Goal: Information Seeking & Learning: Learn about a topic

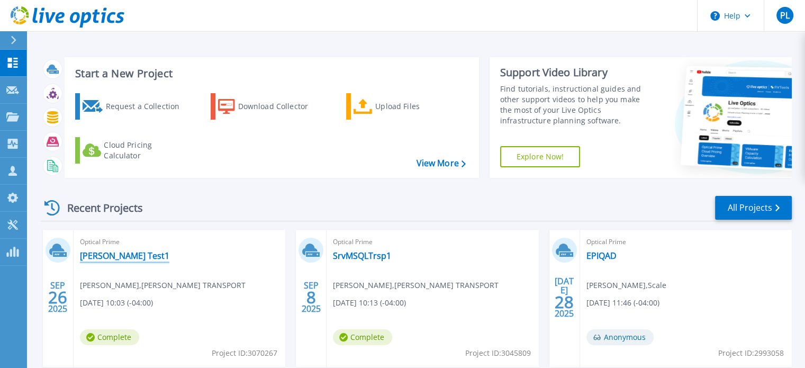
click at [123, 254] on link "[PERSON_NAME] Test1" at bounding box center [124, 255] width 89 height 11
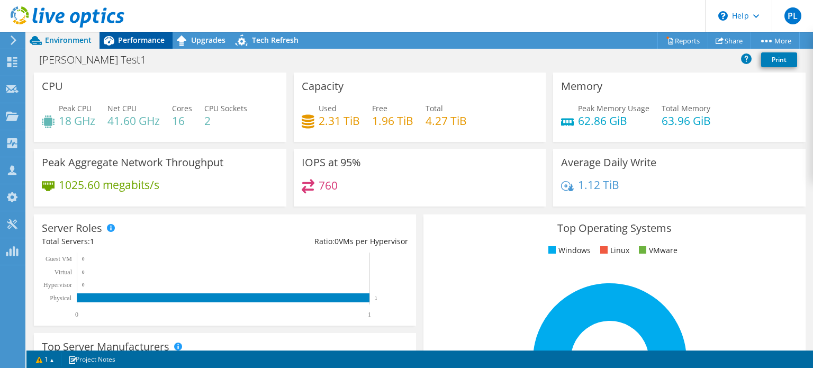
click at [152, 44] on span "Performance" at bounding box center [141, 40] width 47 height 10
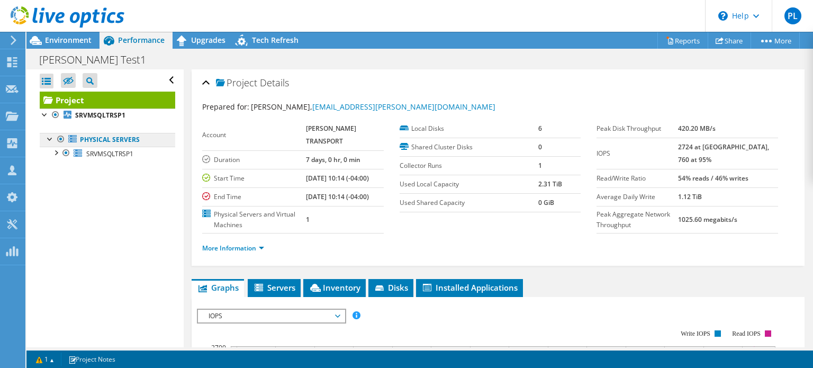
click at [105, 141] on link "Physical Servers" at bounding box center [107, 140] width 135 height 14
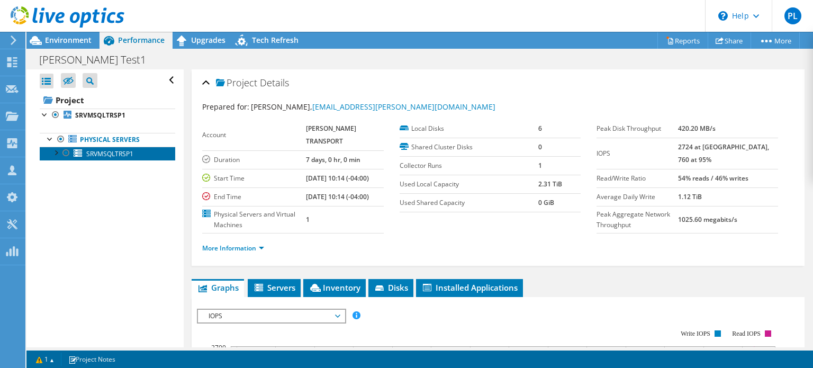
click at [107, 152] on span "SRVMSQLTRSP1" at bounding box center [109, 153] width 47 height 9
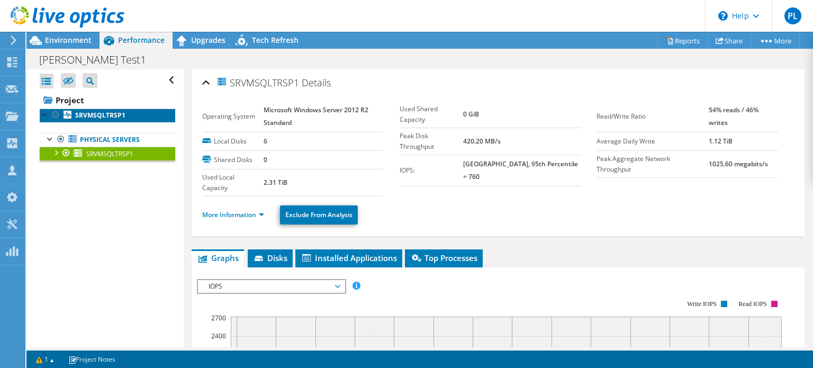
click at [108, 117] on b "SRVMSQLTRSP1" at bounding box center [100, 115] width 50 height 9
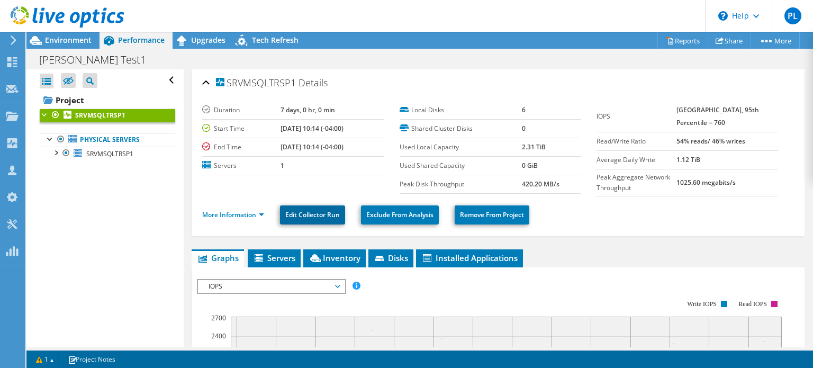
click at [304, 212] on link "Edit Collector Run" at bounding box center [312, 214] width 65 height 19
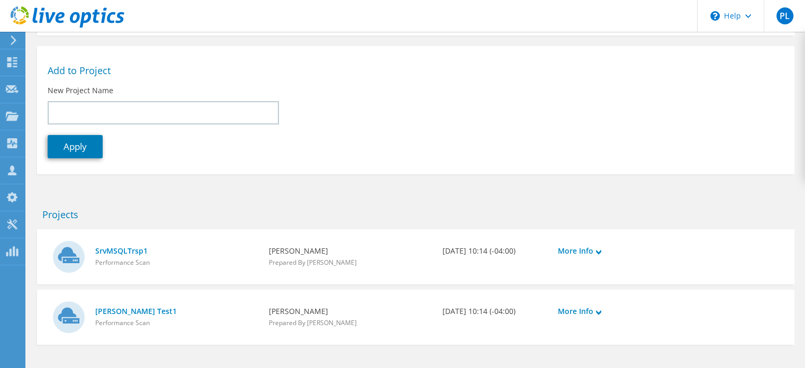
scroll to position [141, 0]
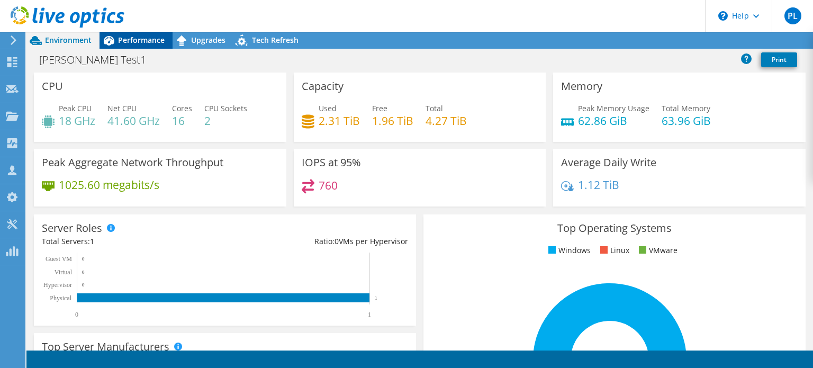
click at [147, 42] on span "Performance" at bounding box center [141, 40] width 47 height 10
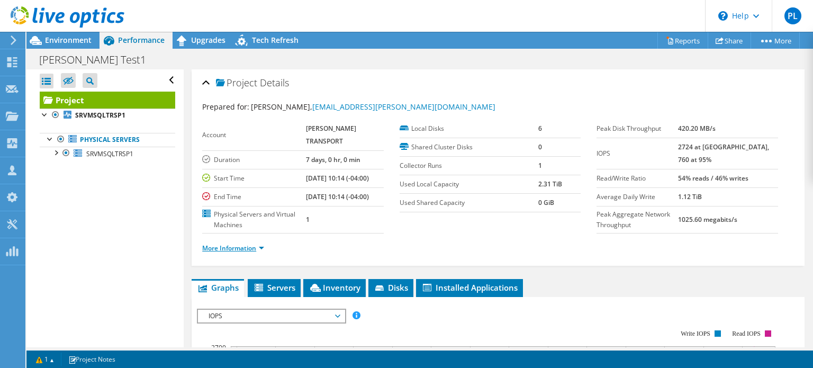
click at [262, 252] on link "More Information" at bounding box center [233, 247] width 62 height 9
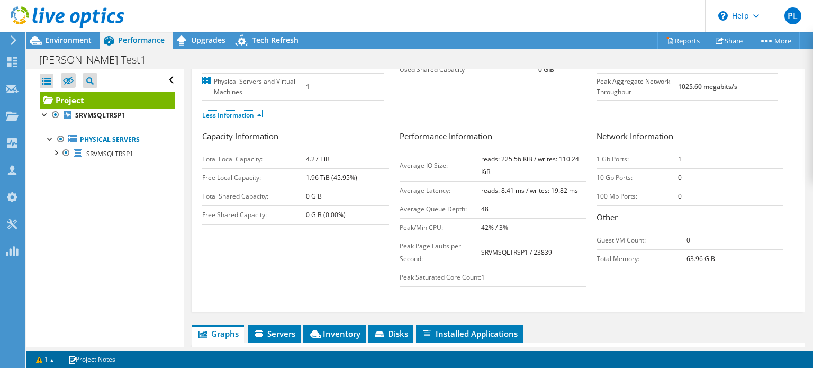
scroll to position [212, 0]
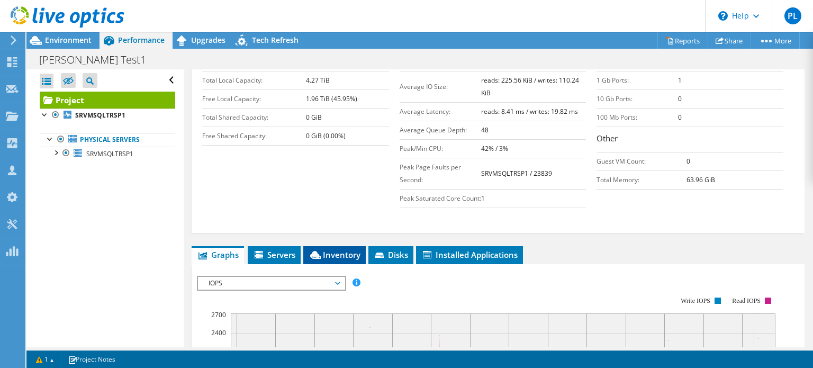
click at [332, 260] on span "Inventory" at bounding box center [335, 254] width 52 height 11
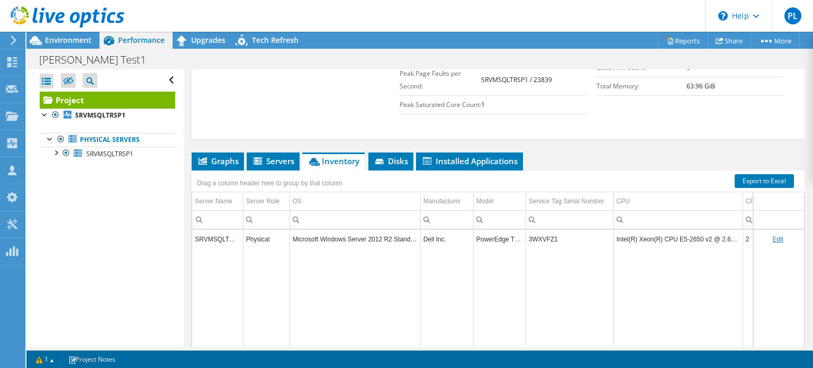
scroll to position [370, 0]
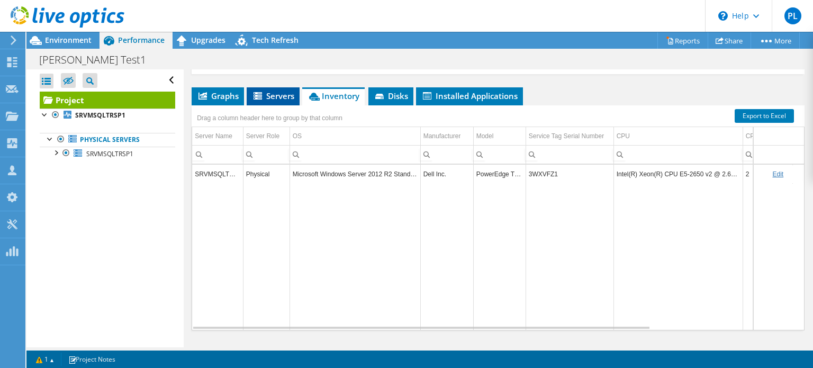
click at [278, 101] on span "Servers" at bounding box center [273, 95] width 42 height 11
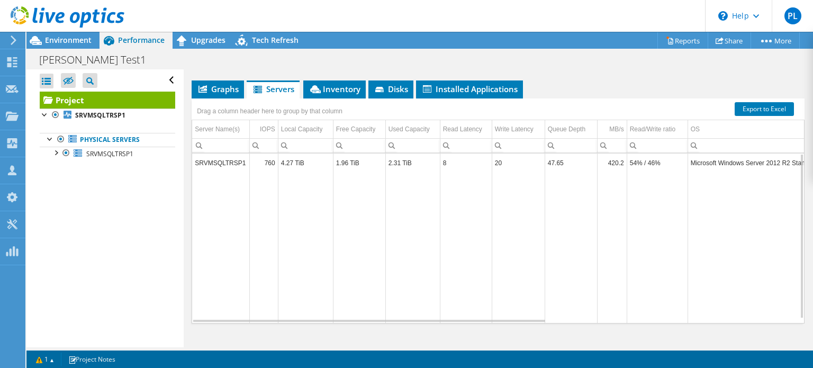
scroll to position [364, 0]
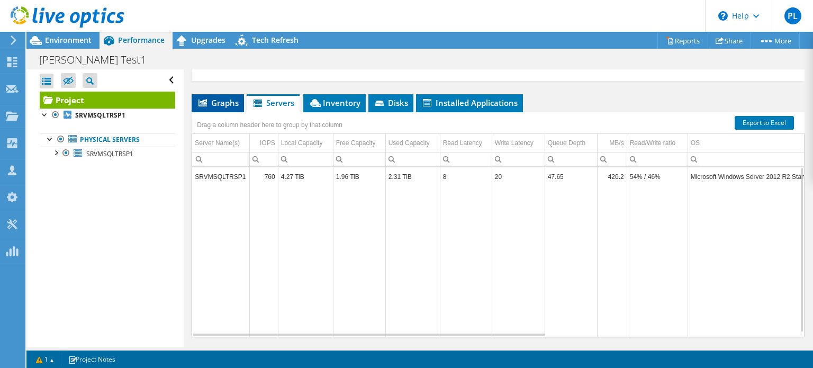
click at [220, 108] on span "Graphs" at bounding box center [218, 102] width 42 height 11
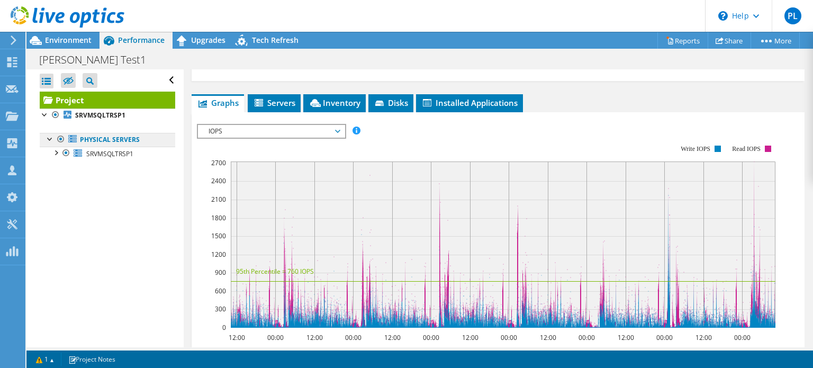
click at [89, 139] on link "Physical Servers" at bounding box center [107, 140] width 135 height 14
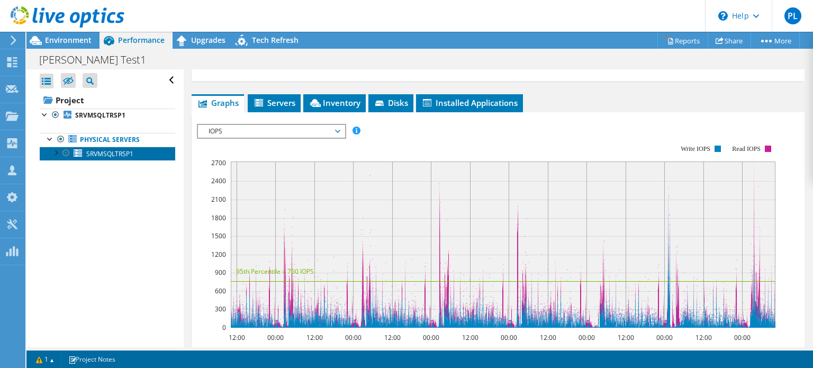
click at [87, 155] on span "SRVMSQLTRSP1" at bounding box center [109, 153] width 47 height 9
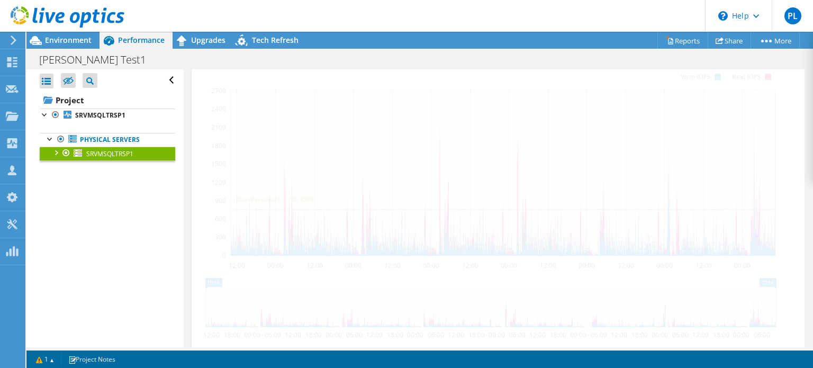
click at [55, 151] on div at bounding box center [55, 152] width 11 height 11
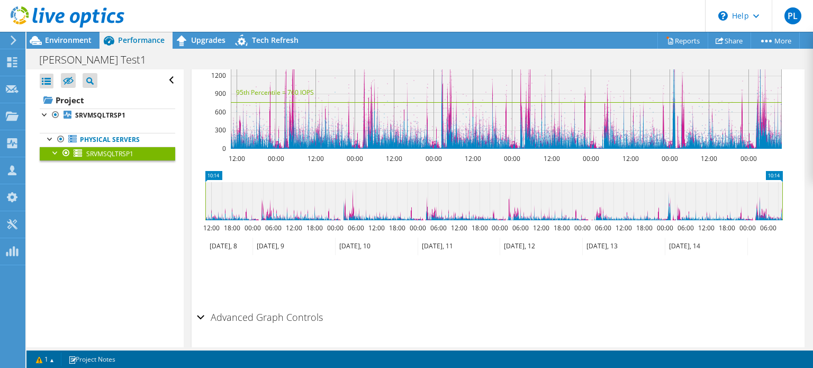
click at [56, 152] on div at bounding box center [55, 152] width 11 height 11
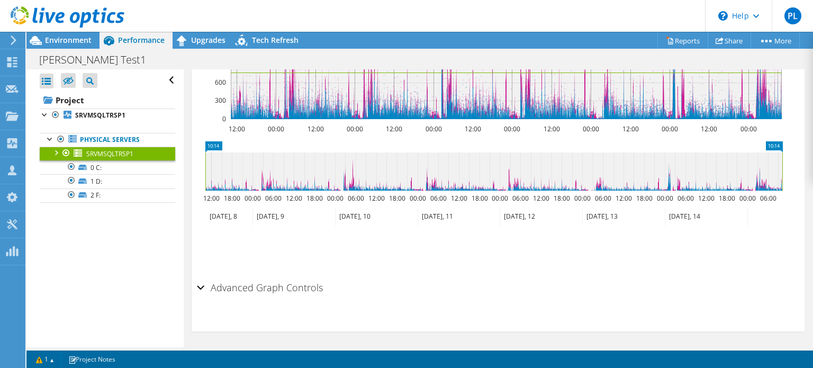
scroll to position [296, 0]
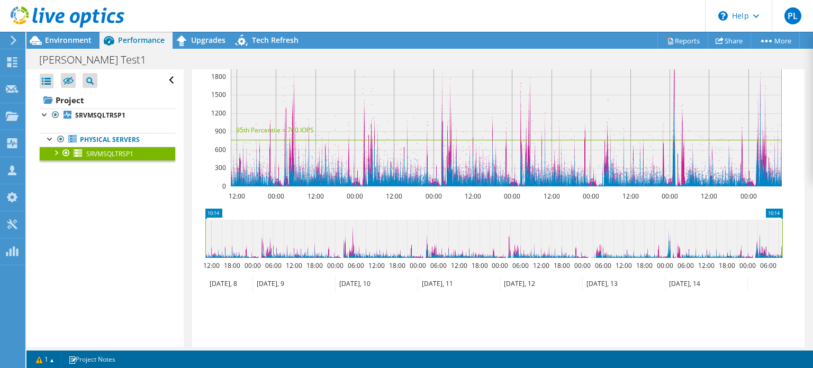
click at [57, 152] on div at bounding box center [55, 152] width 11 height 11
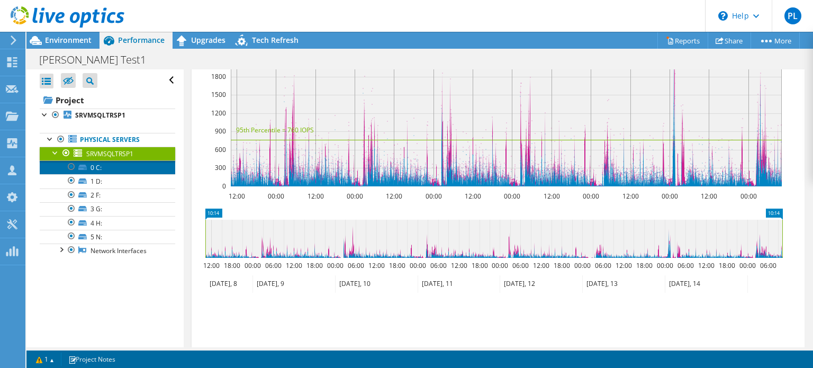
click at [101, 169] on link "0 C:" at bounding box center [107, 167] width 135 height 14
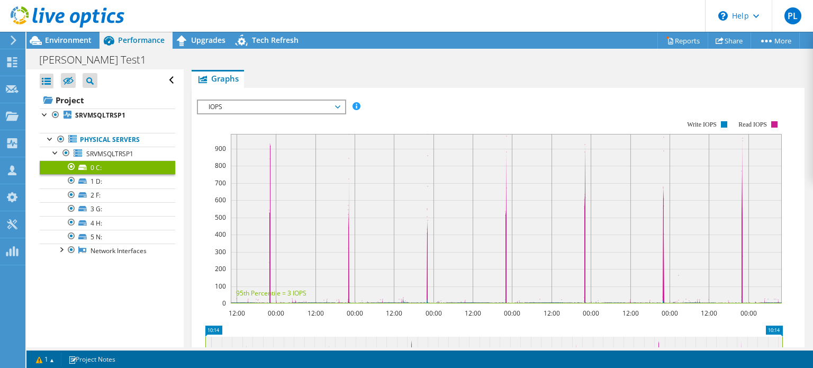
scroll to position [241, 0]
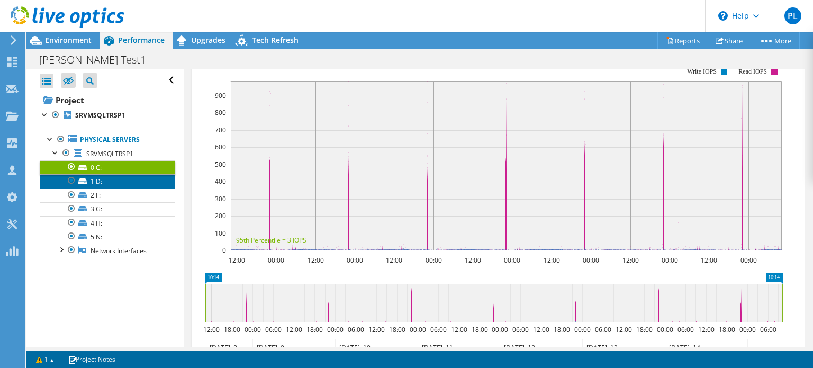
click at [95, 184] on link "1 D:" at bounding box center [107, 181] width 135 height 14
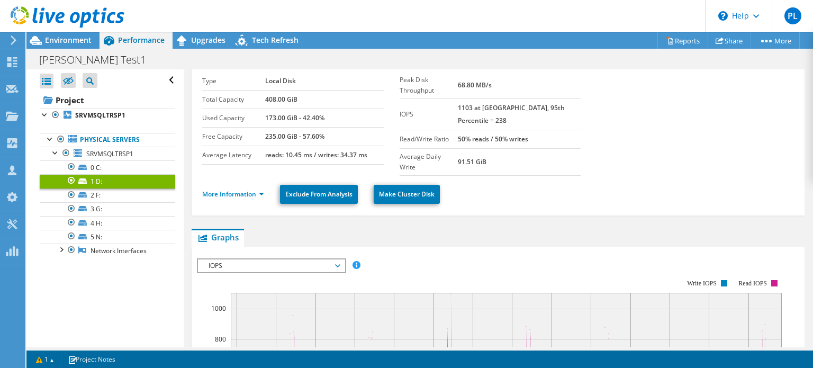
scroll to position [53, 0]
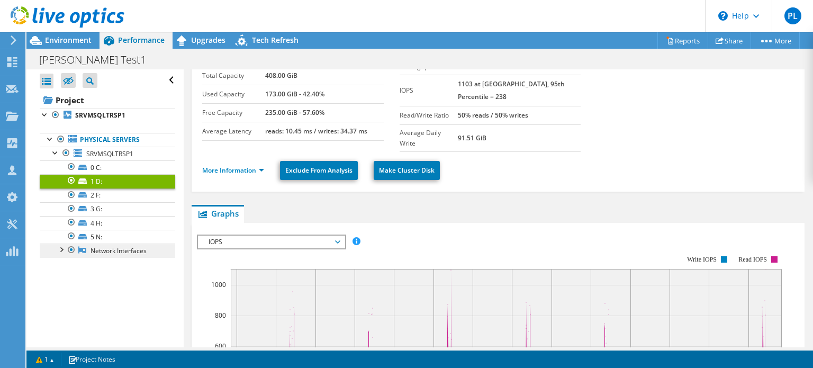
click at [102, 251] on link "Network Interfaces" at bounding box center [107, 250] width 135 height 14
click at [64, 248] on div at bounding box center [61, 248] width 11 height 11
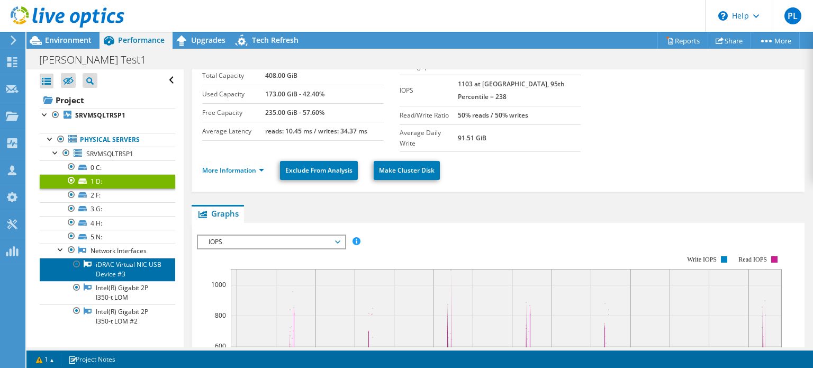
click at [132, 262] on link "iDRAC Virtual NIC USB Device #3" at bounding box center [107, 269] width 135 height 23
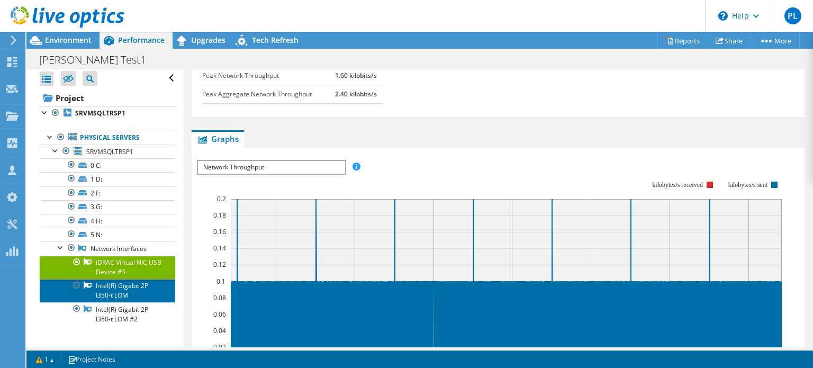
click at [121, 282] on link "Intel(R) Gigabit 2P I350-t LOM" at bounding box center [107, 290] width 135 height 23
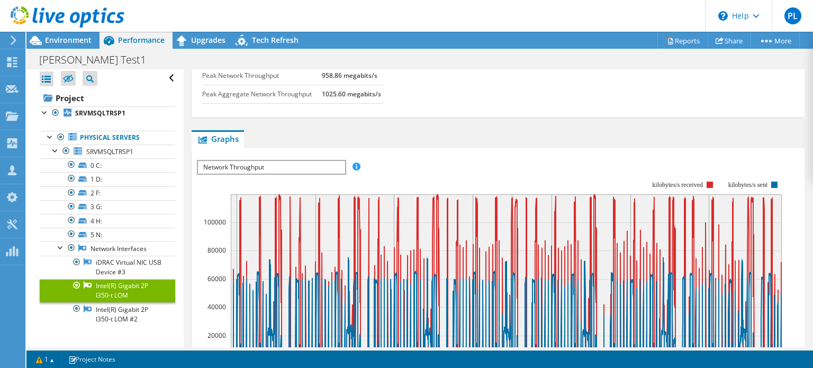
scroll to position [106, 0]
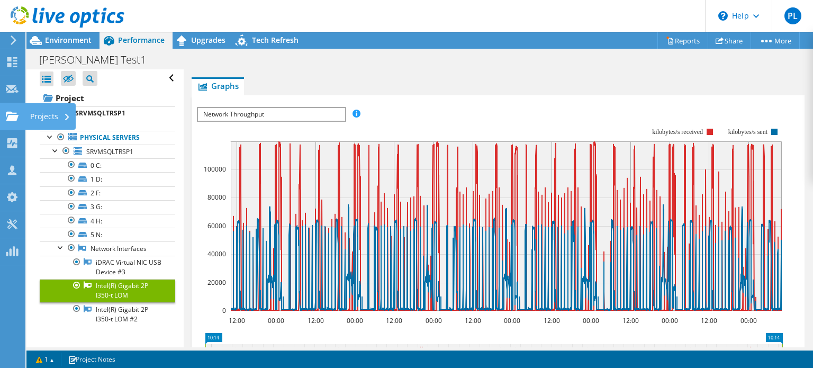
click at [12, 117] on use at bounding box center [12, 115] width 13 height 9
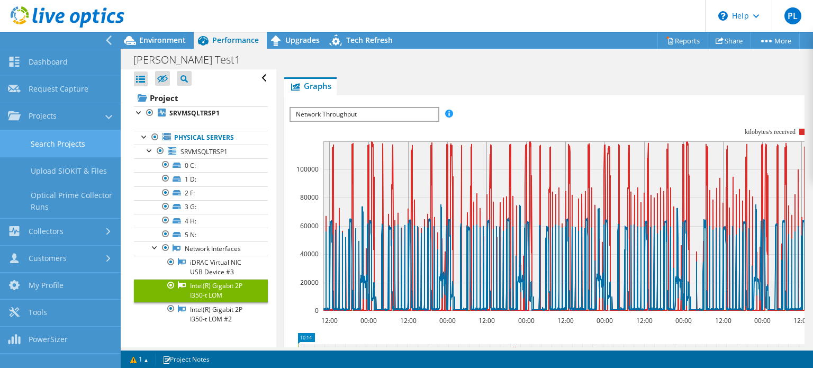
click at [52, 141] on link "Search Projects" at bounding box center [60, 143] width 121 height 27
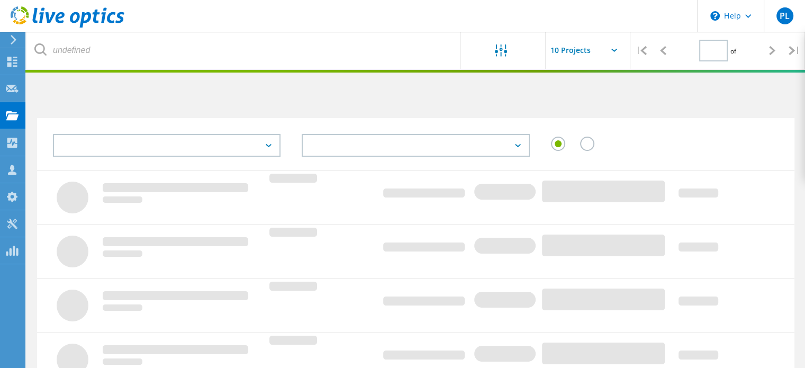
type input "1"
